Goal: Task Accomplishment & Management: Use online tool/utility

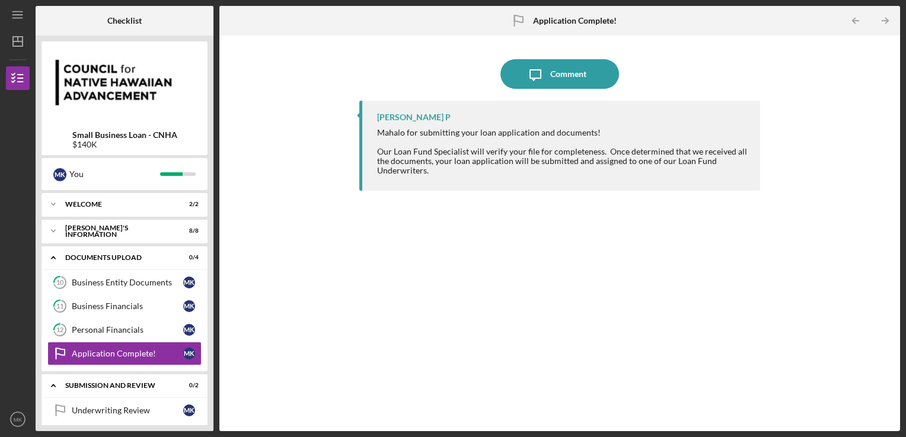
scroll to position [31, 0]
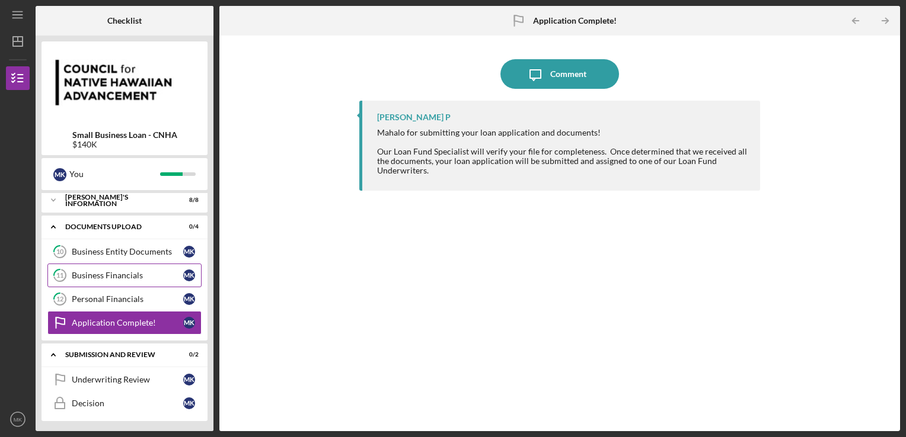
click at [128, 271] on div "Business Financials" at bounding box center [127, 275] width 111 height 9
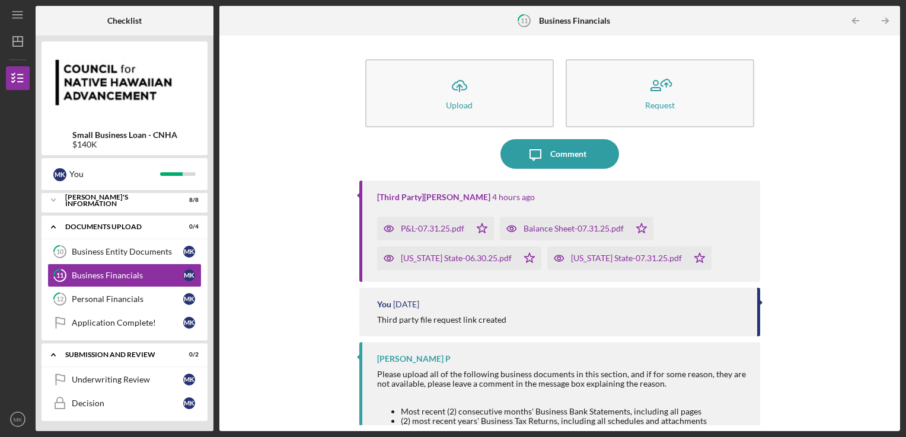
click at [572, 227] on div "Balance Sheet-07.31.25.pdf" at bounding box center [573, 228] width 100 height 9
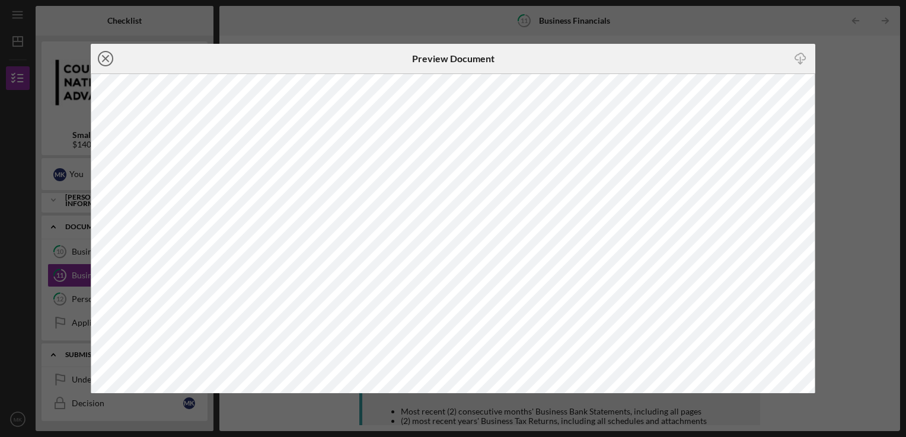
click at [98, 60] on circle at bounding box center [105, 59] width 14 height 14
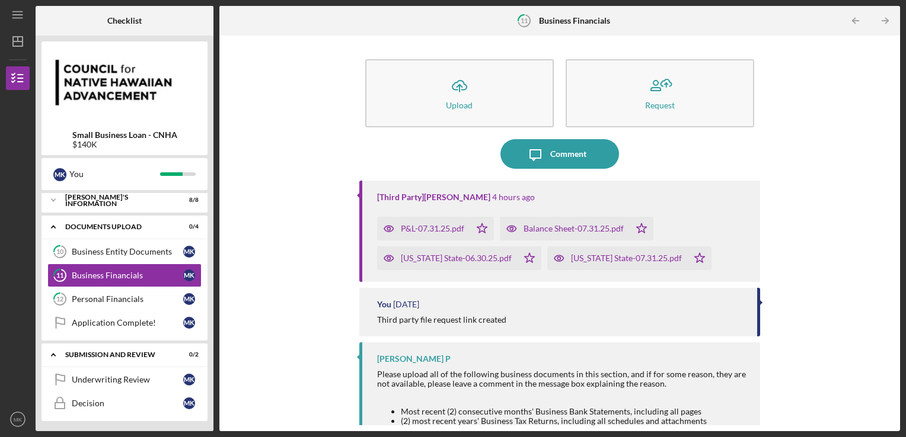
click at [453, 261] on div "[US_STATE] State-06.30.25.pdf" at bounding box center [456, 258] width 111 height 9
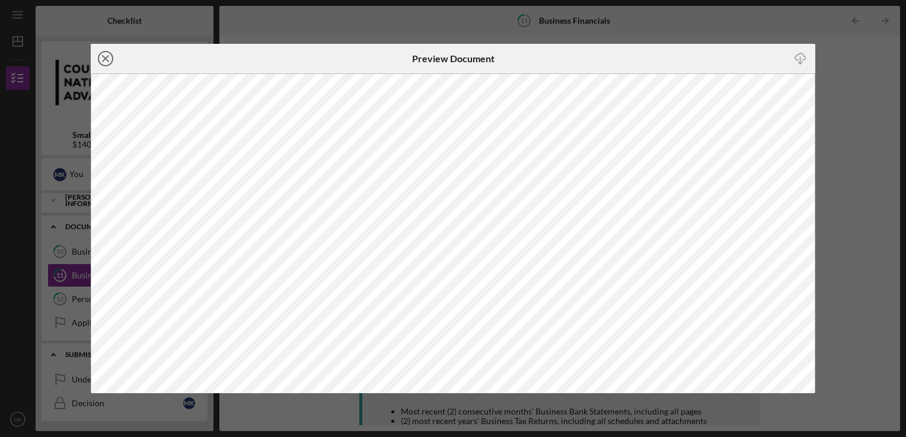
click at [103, 58] on icon "Icon/Close" at bounding box center [106, 59] width 30 height 30
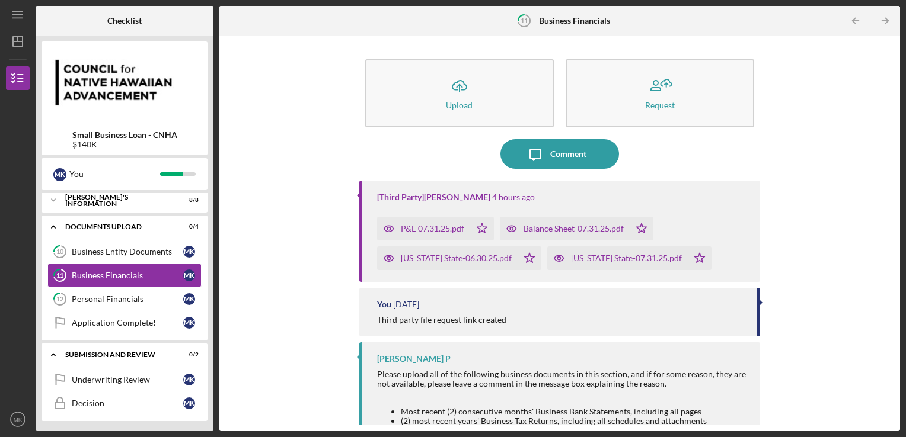
click at [571, 226] on div "Balance Sheet-07.31.25.pdf" at bounding box center [573, 228] width 100 height 9
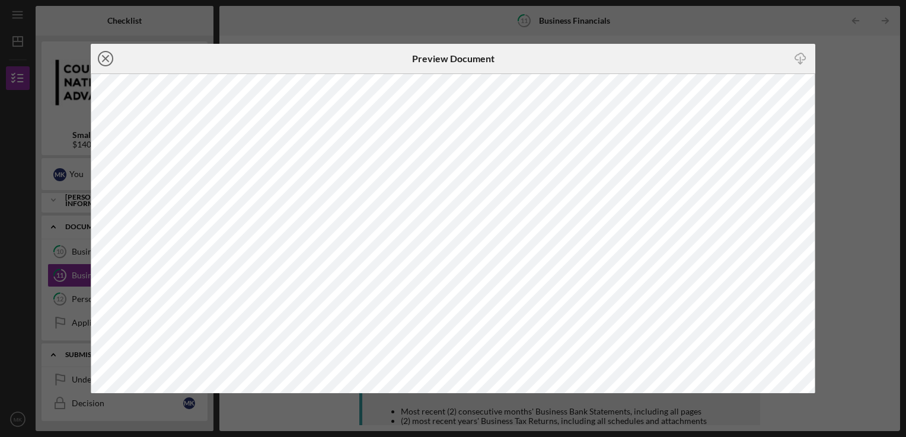
click at [103, 59] on icon "Icon/Close" at bounding box center [106, 59] width 30 height 30
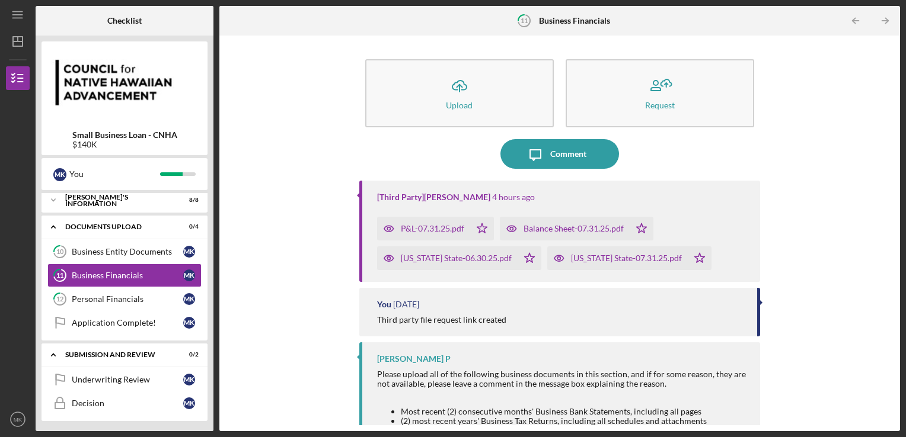
click at [442, 229] on div "P&L-07.31.25.pdf" at bounding box center [432, 228] width 63 height 9
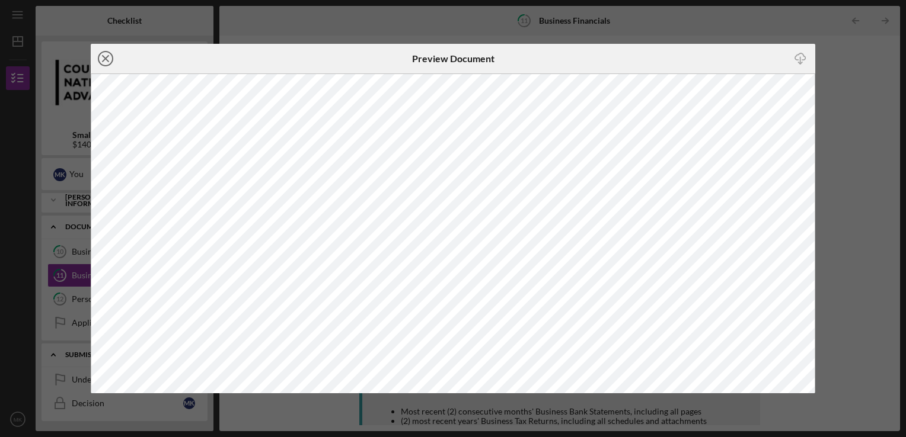
click at [103, 57] on line at bounding box center [106, 59] width 6 height 6
